Goal: Communication & Community: Answer question/provide support

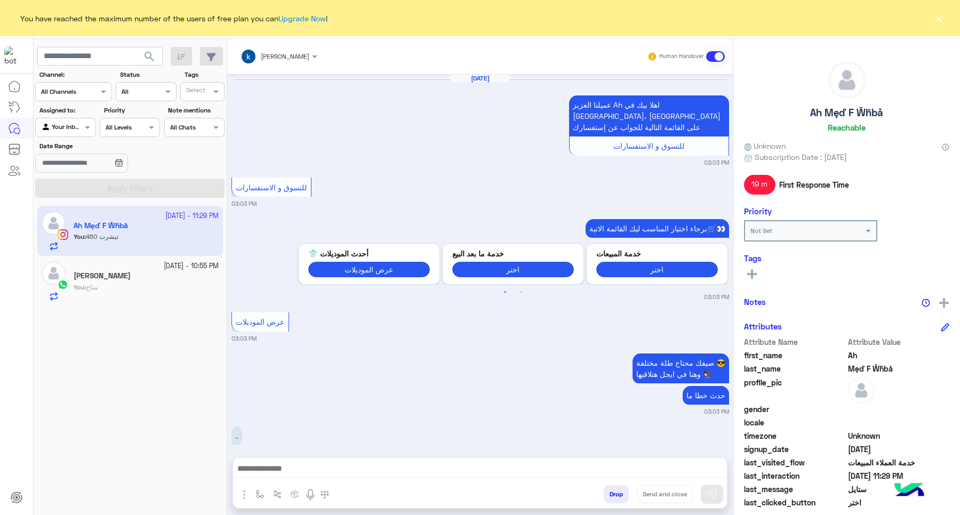
scroll to position [804, 0]
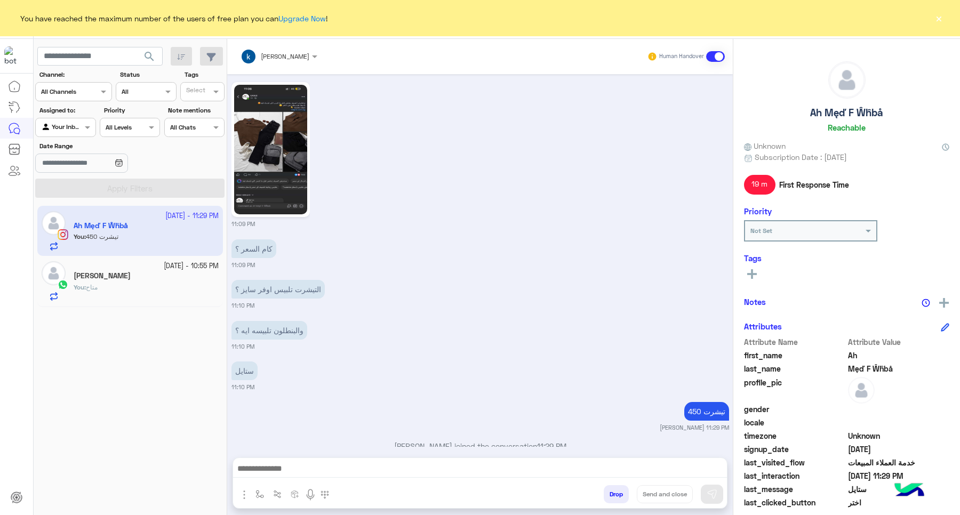
click at [611, 489] on button "Drop" at bounding box center [616, 494] width 25 height 18
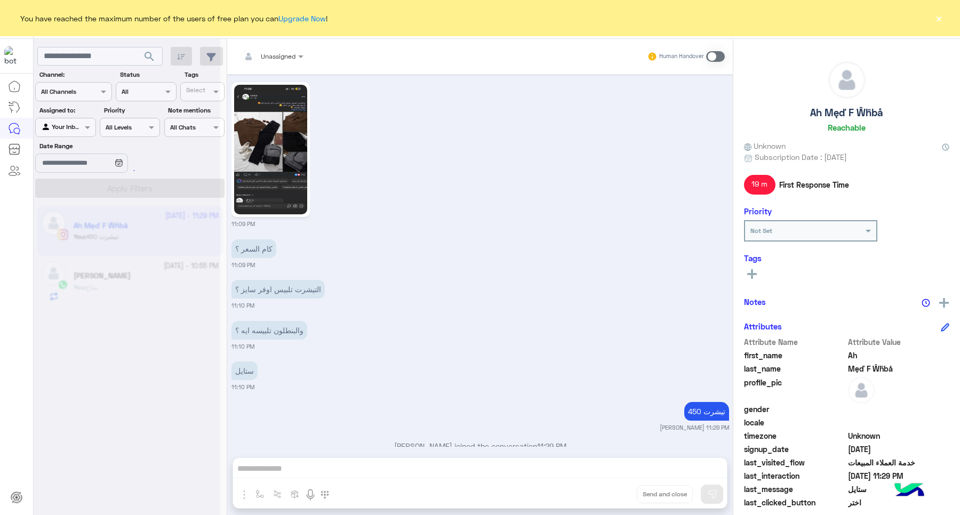
scroll to position [851, 0]
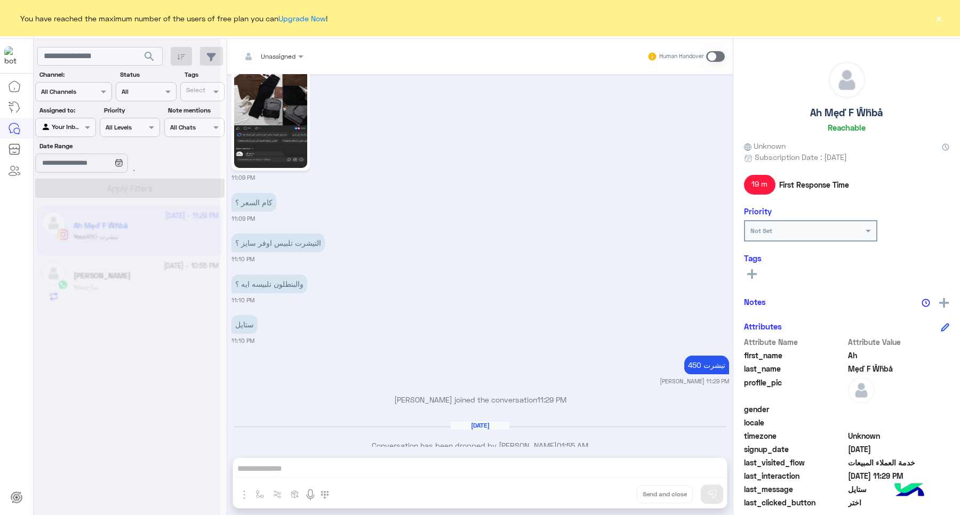
click at [941, 19] on button "×" at bounding box center [938, 18] width 11 height 11
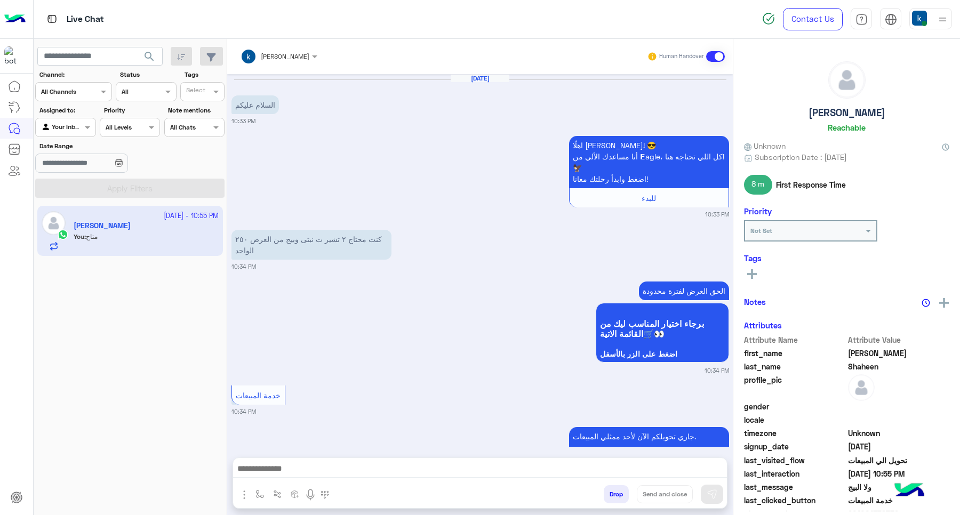
scroll to position [847, 0]
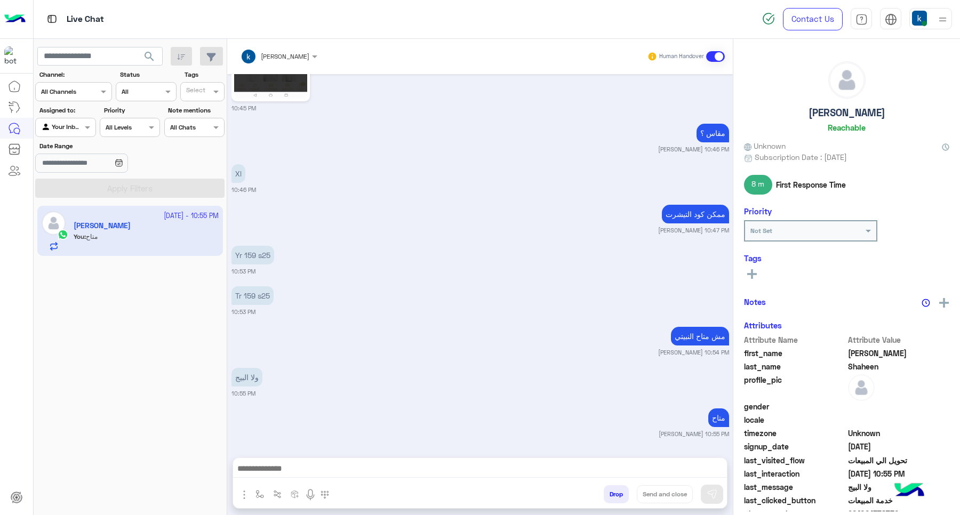
click at [619, 490] on button "Drop" at bounding box center [616, 494] width 25 height 18
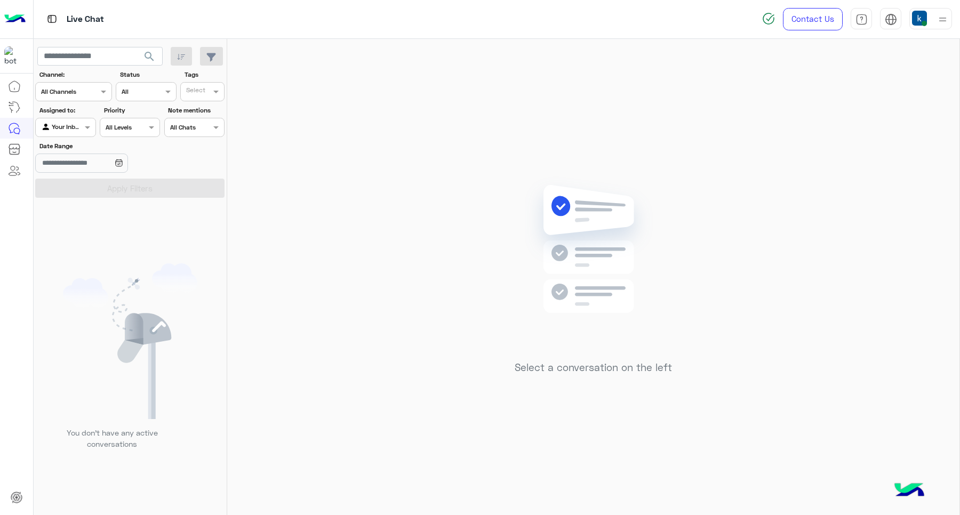
click at [916, 21] on img at bounding box center [919, 18] width 15 height 15
click at [633, 119] on div "Select a conversation on the left" at bounding box center [593, 279] width 732 height 481
